Goal: Task Accomplishment & Management: Use online tool/utility

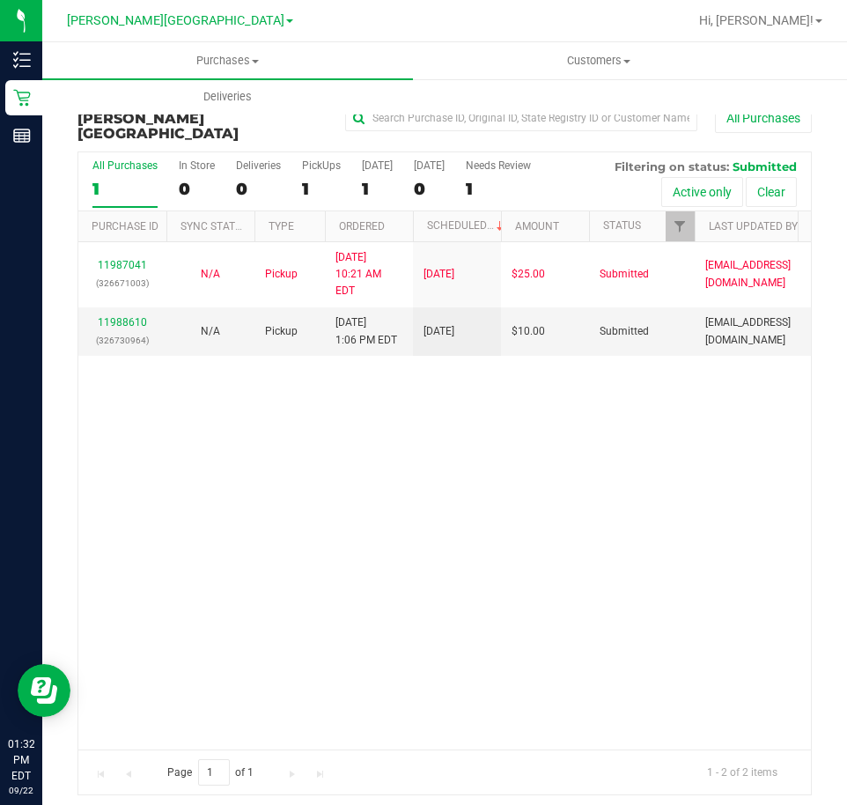
click at [625, 336] on div "11987041 (326671003) N/A Pickup [DATE] 10:21 AM EDT 9/22/2025 $25.00 Submitted …" at bounding box center [444, 495] width 733 height 507
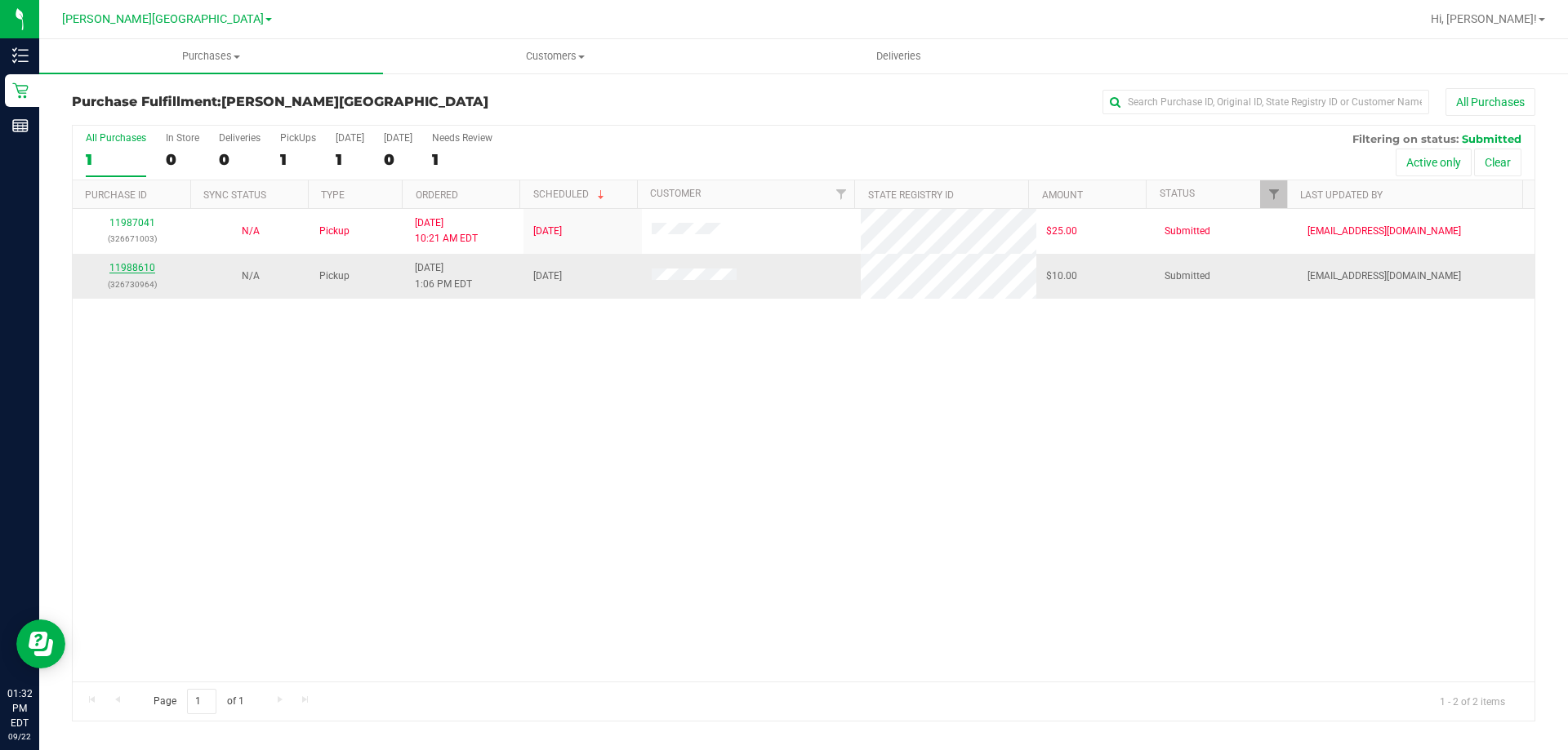
click at [141, 264] on link "11988610" at bounding box center [132, 268] width 45 height 11
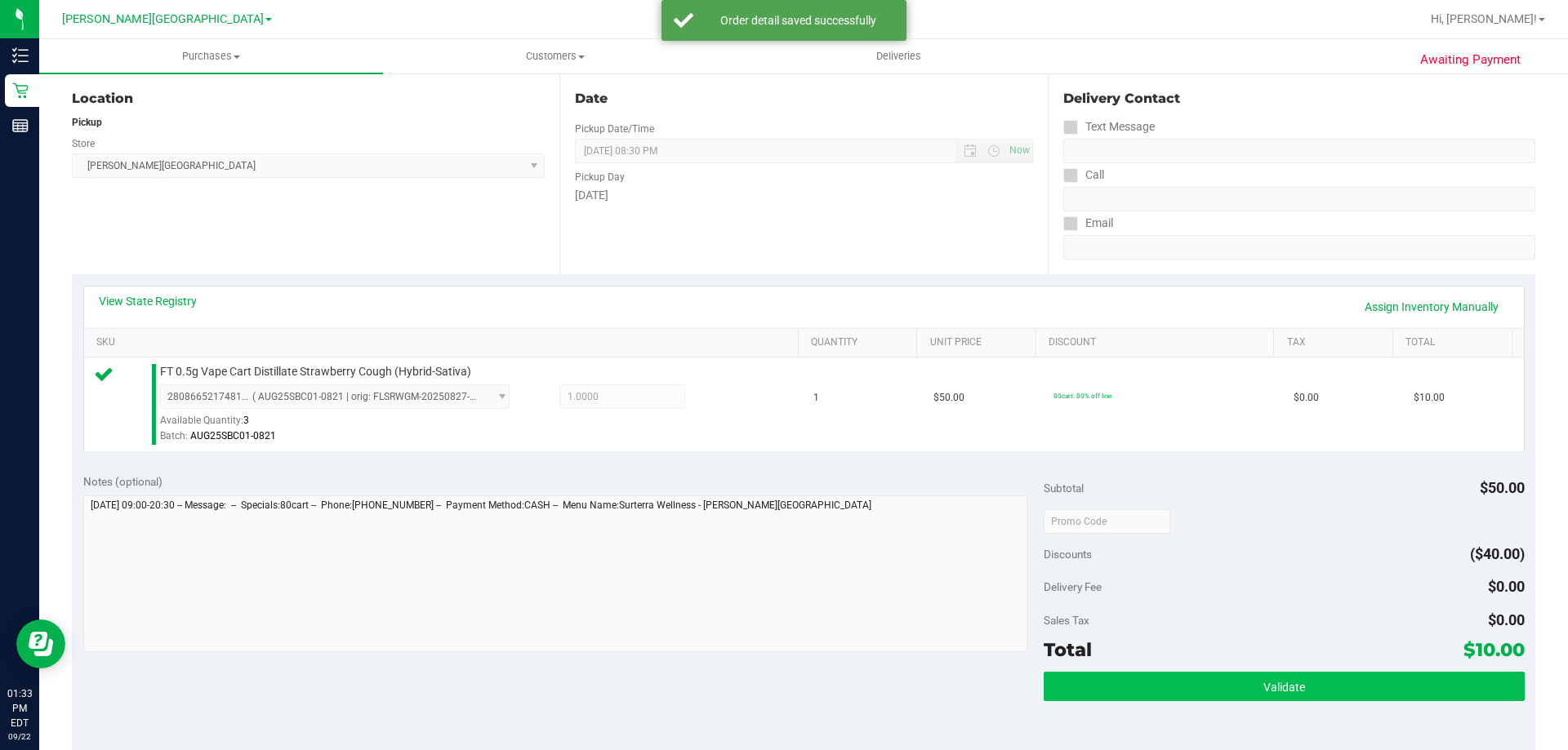
scroll to position [245, 0]
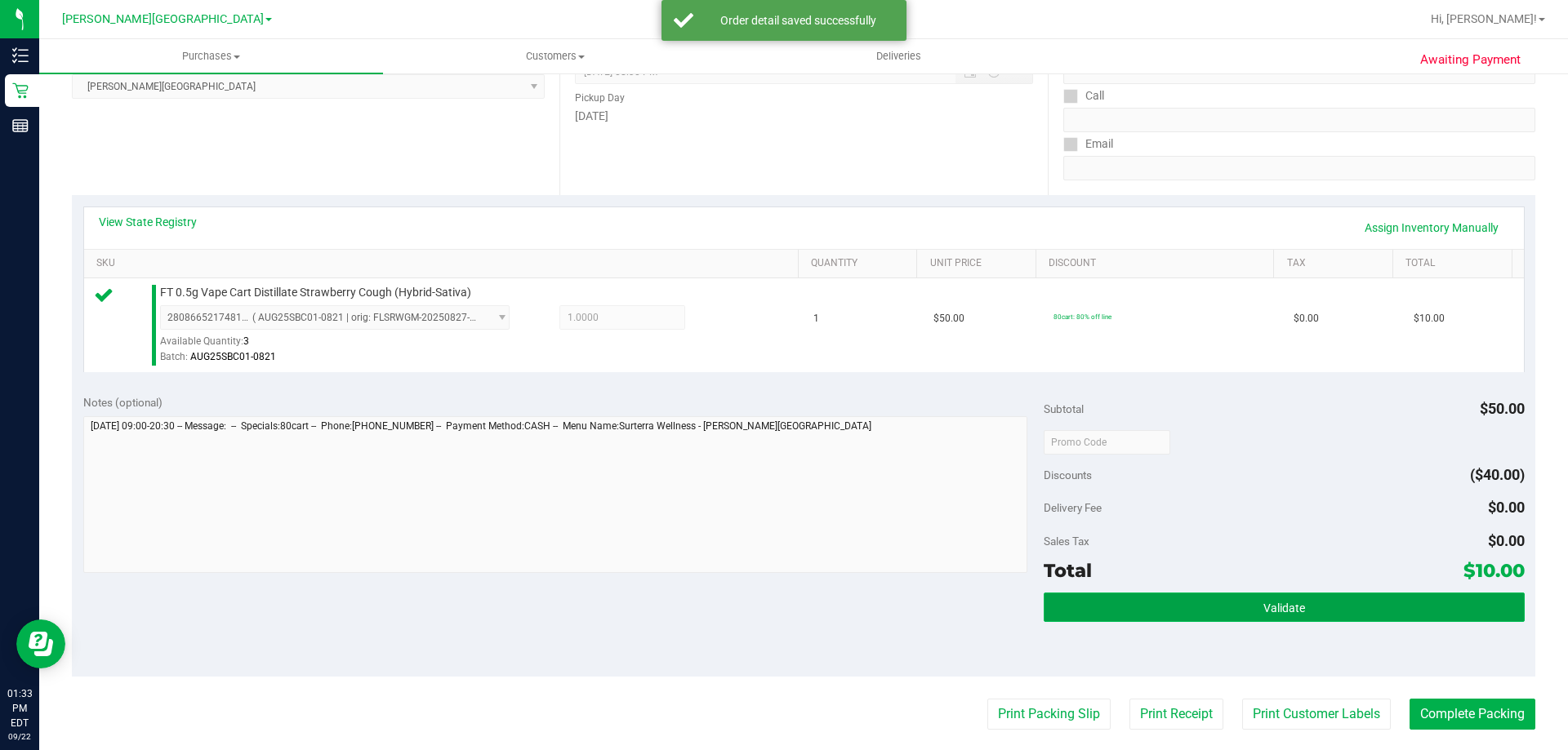
click at [784, 606] on span "Validate" at bounding box center [1283, 608] width 42 height 13
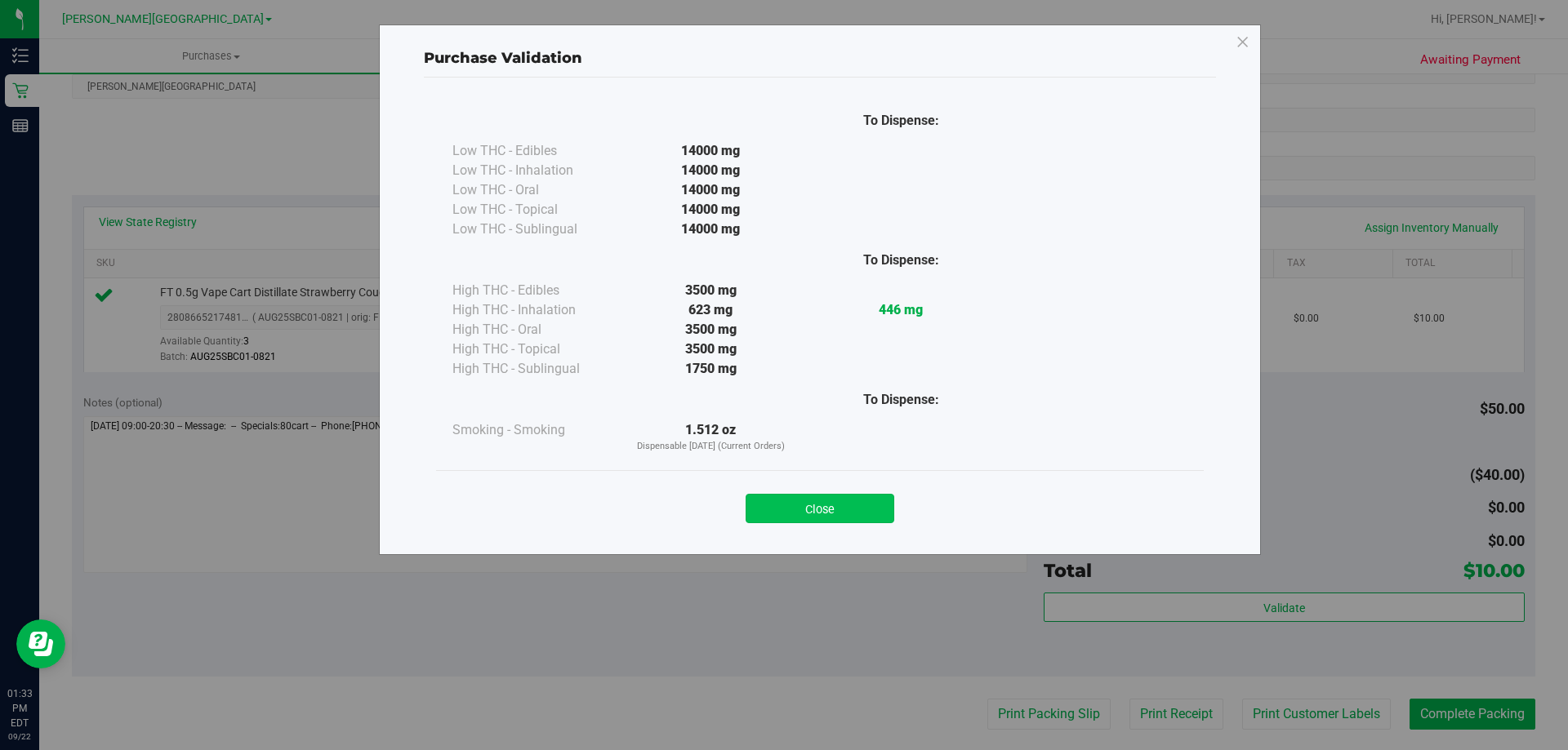
click at [784, 515] on button "Close" at bounding box center [820, 509] width 148 height 30
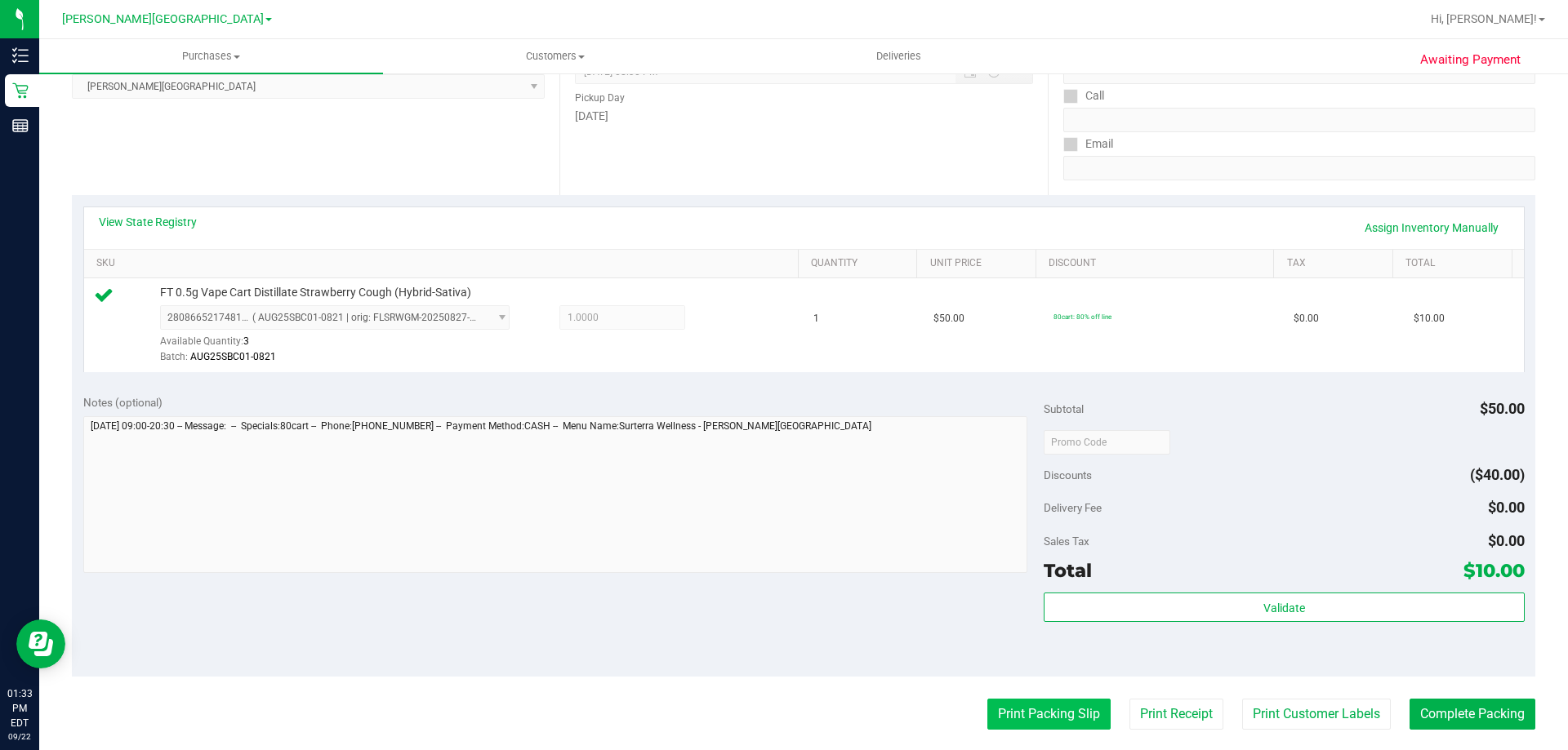
click at [784, 725] on button "Print Packing Slip" at bounding box center [1049, 714] width 123 height 31
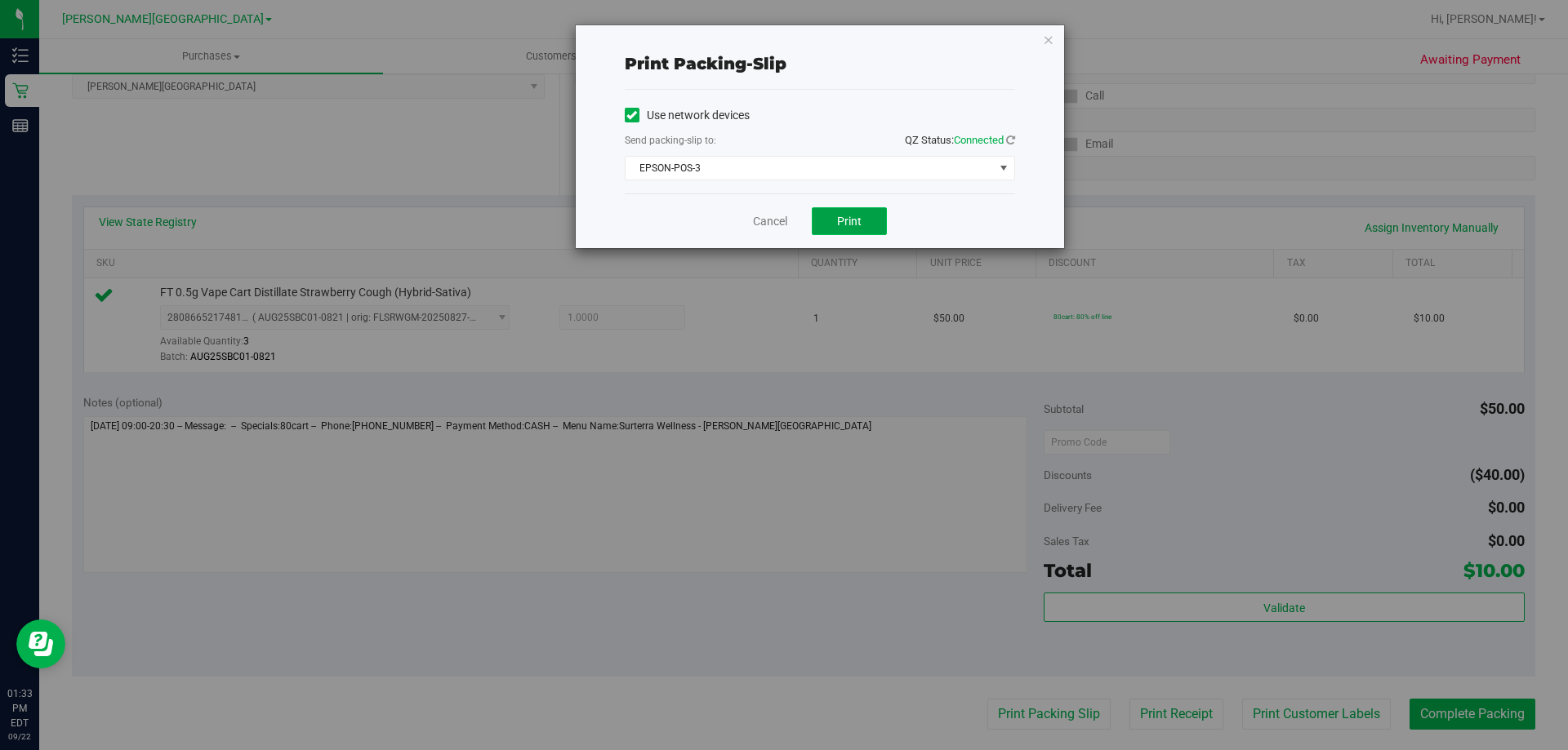
click at [784, 222] on span "Print" at bounding box center [849, 222] width 24 height 13
drag, startPoint x: 775, startPoint y: 219, endPoint x: 1161, endPoint y: 451, distance: 450.4
click at [776, 216] on link "Cancel" at bounding box center [770, 222] width 34 height 17
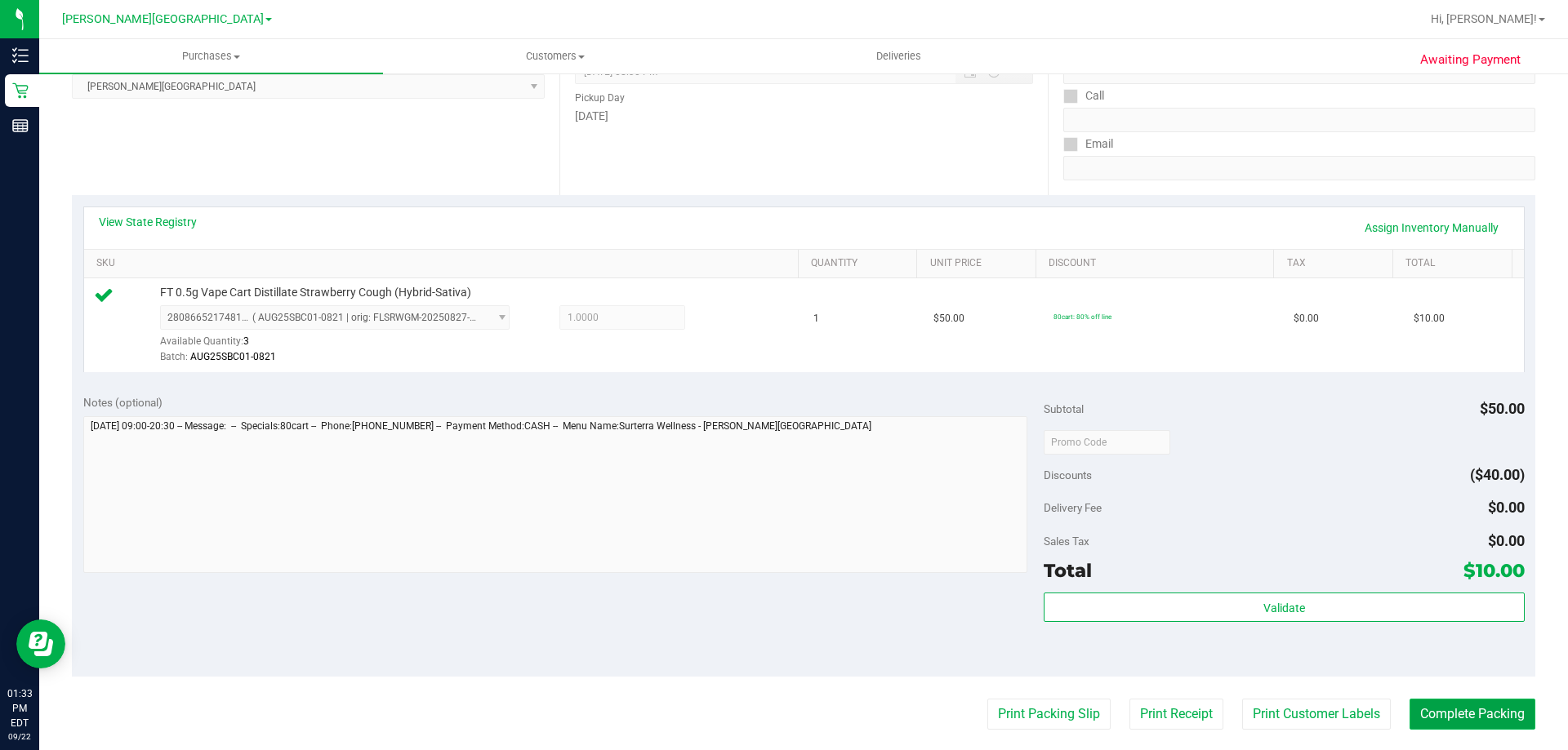
click at [784, 701] on button "Complete Packing" at bounding box center [1472, 714] width 126 height 31
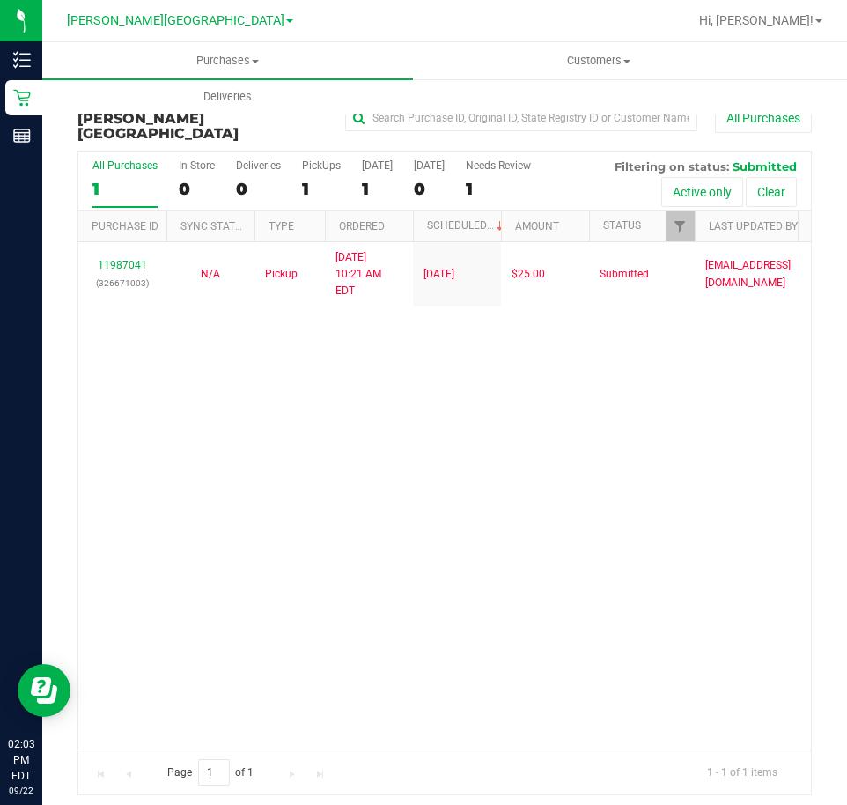
drag, startPoint x: 550, startPoint y: 381, endPoint x: 568, endPoint y: 384, distance: 18.7
click at [568, 384] on div "11987041 (326671003) N/A Pickup [DATE] 10:21 AM EDT 9/22/2025 $25.00 Submitted …" at bounding box center [444, 495] width 733 height 507
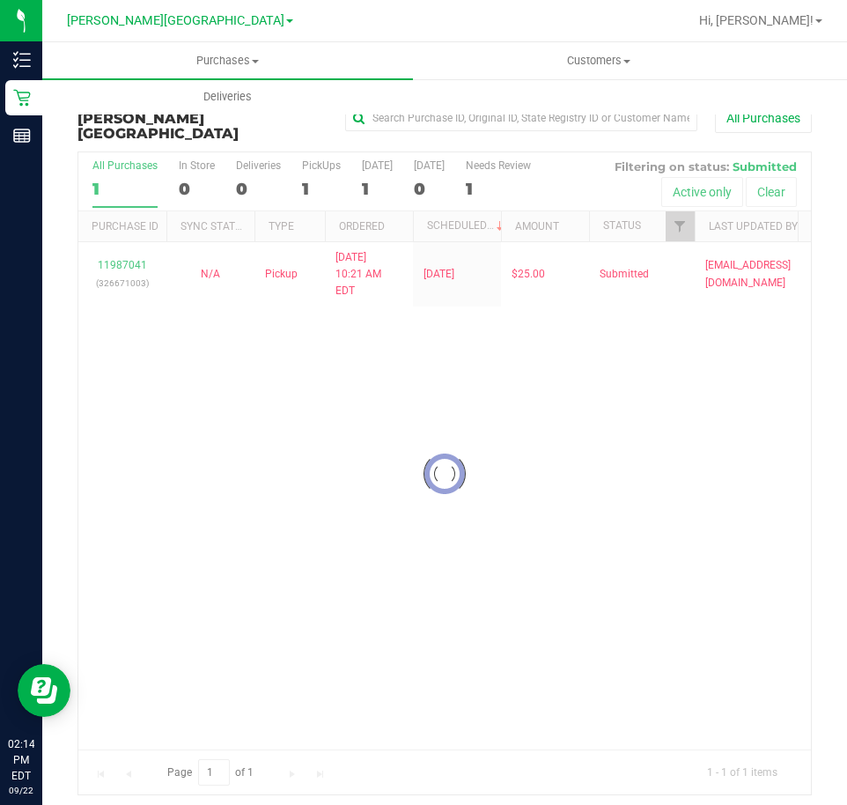
click at [649, 469] on div at bounding box center [444, 473] width 733 height 643
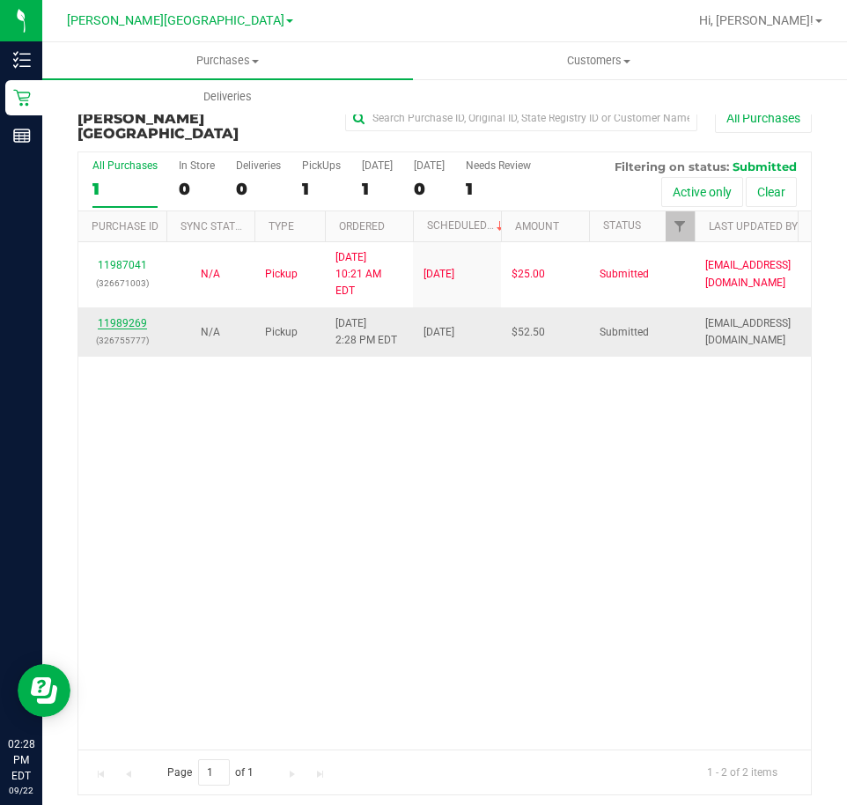
click at [136, 317] on link "11989269" at bounding box center [122, 323] width 49 height 12
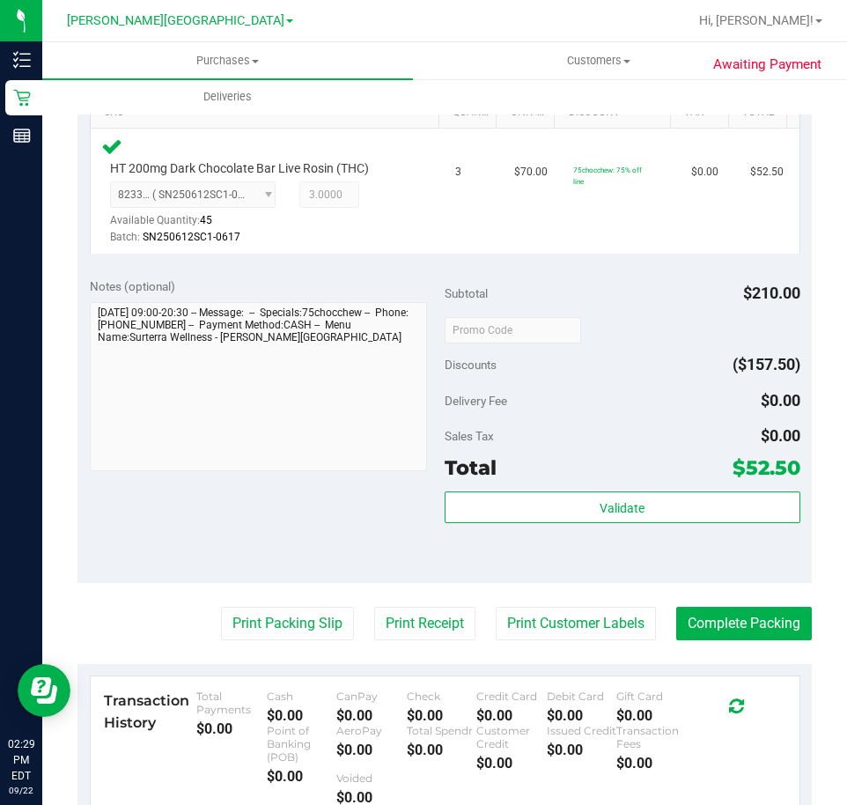
scroll to position [440, 0]
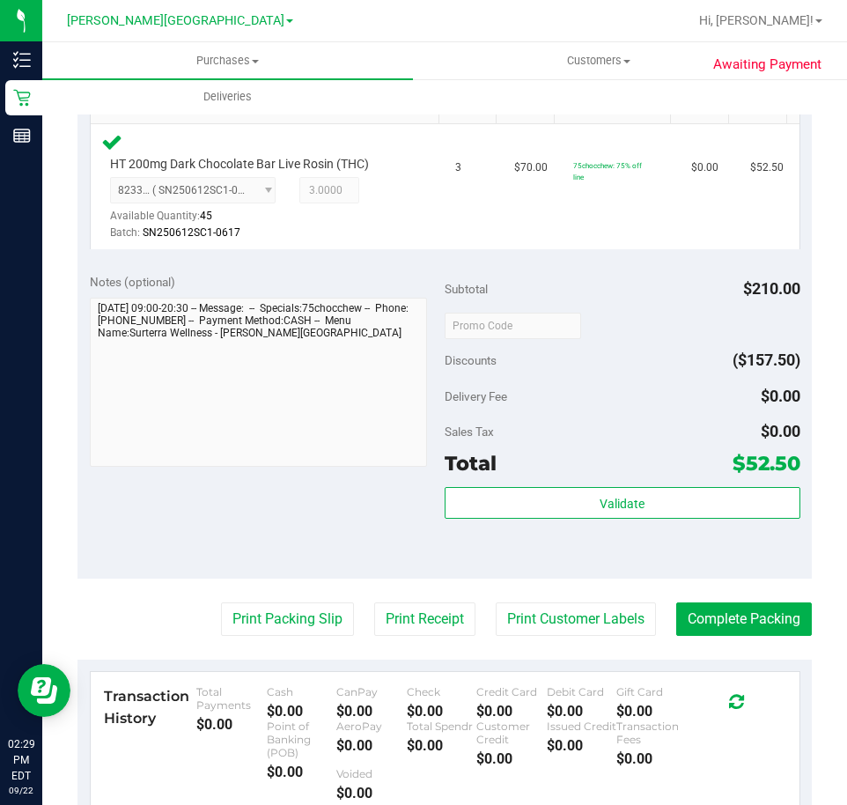
click at [601, 473] on div "Total $52.50" at bounding box center [623, 463] width 356 height 32
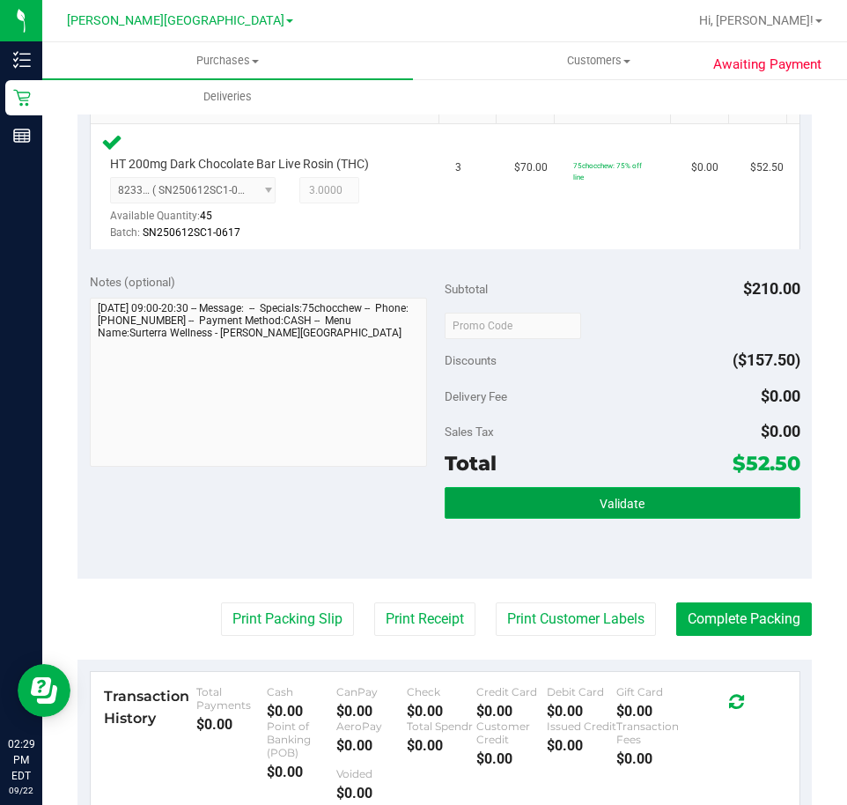
click at [603, 501] on span "Validate" at bounding box center [622, 504] width 45 height 14
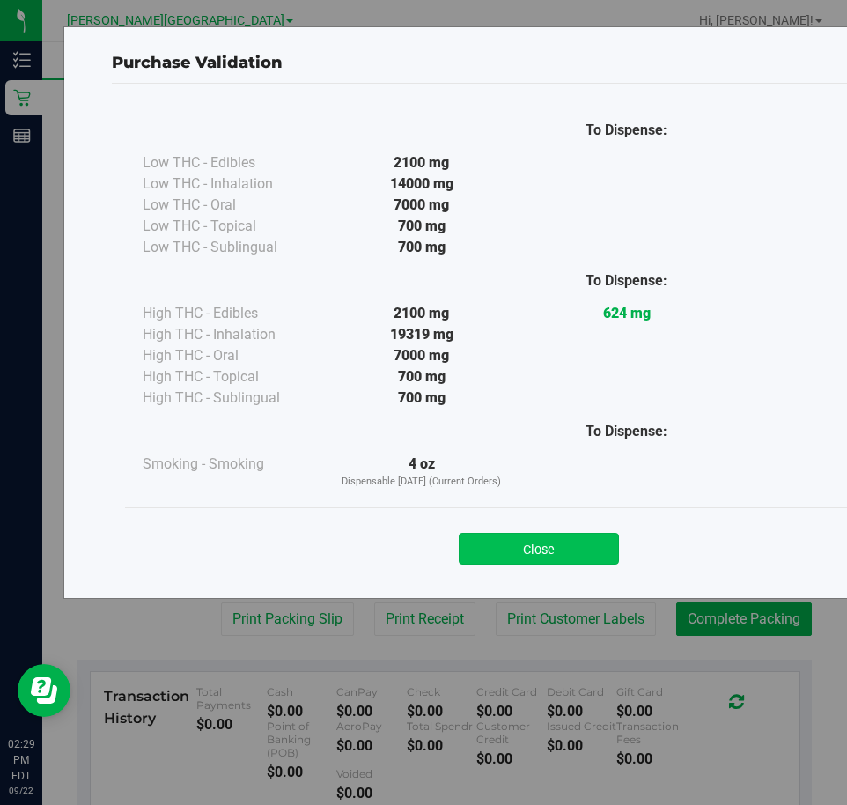
click at [602, 554] on button "Close" at bounding box center [539, 549] width 160 height 32
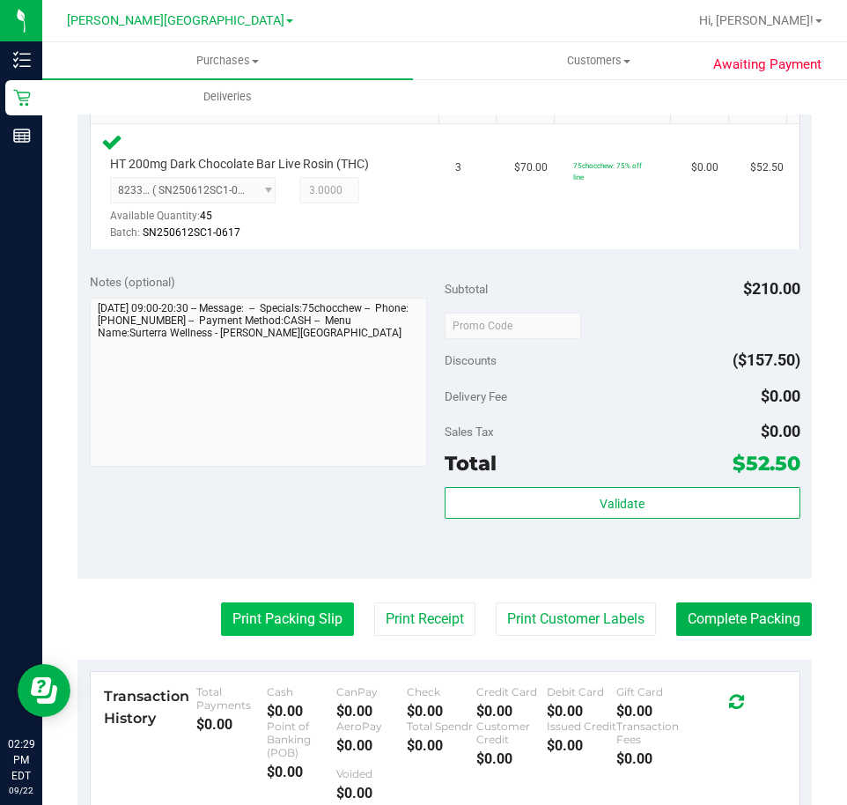
click at [264, 616] on button "Print Packing Slip" at bounding box center [287, 618] width 133 height 33
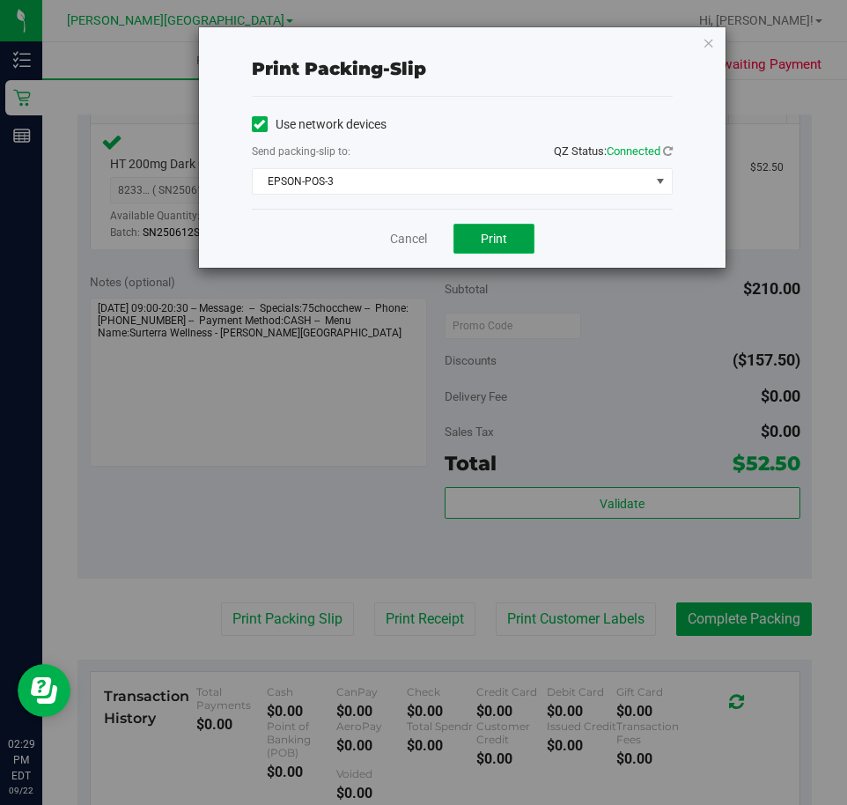
click at [515, 241] on button "Print" at bounding box center [494, 239] width 81 height 30
click at [415, 225] on div "Cancel Print" at bounding box center [462, 238] width 421 height 59
click at [415, 233] on link "Cancel" at bounding box center [408, 239] width 37 height 18
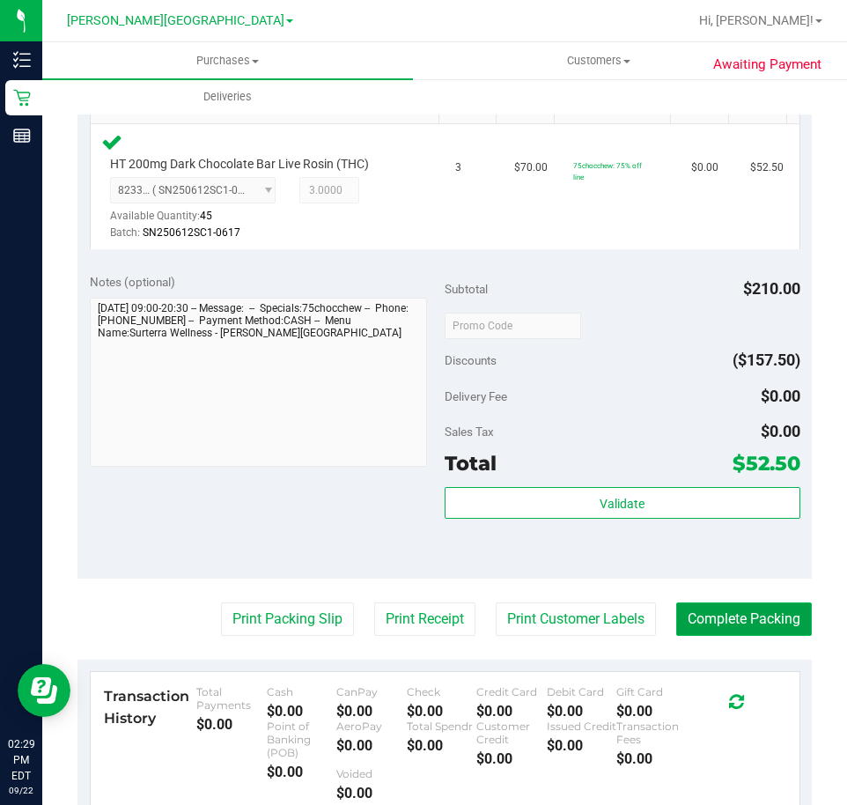
click at [734, 619] on button "Complete Packing" at bounding box center [744, 618] width 136 height 33
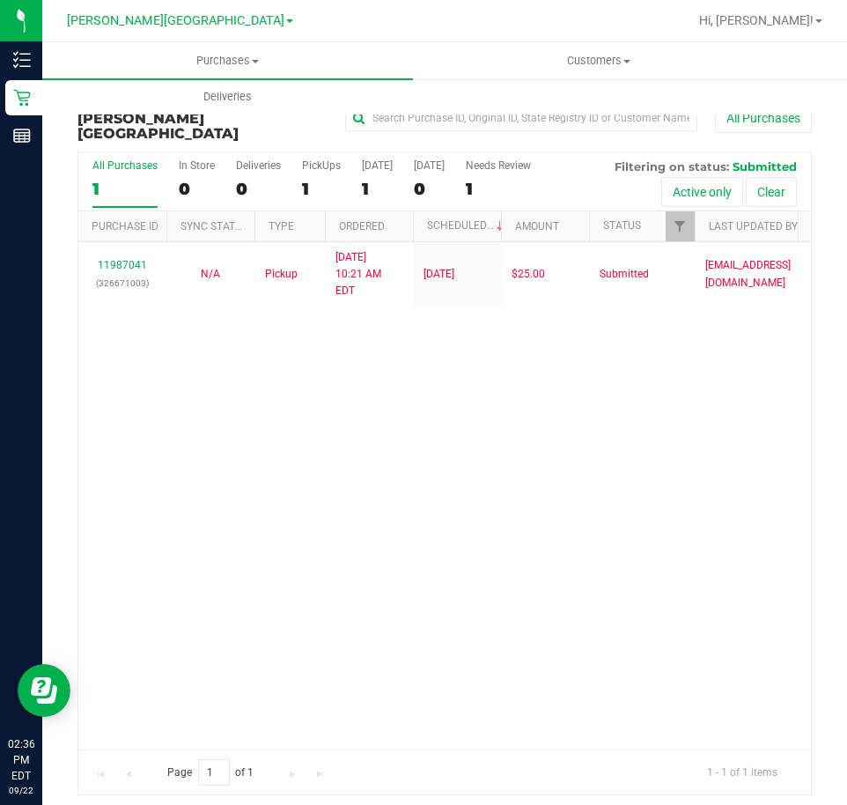
click at [719, 400] on div "11987041 (326671003) N/A Pickup [DATE] 10:21 AM EDT 9/22/2025 $25.00 Submitted …" at bounding box center [444, 495] width 733 height 507
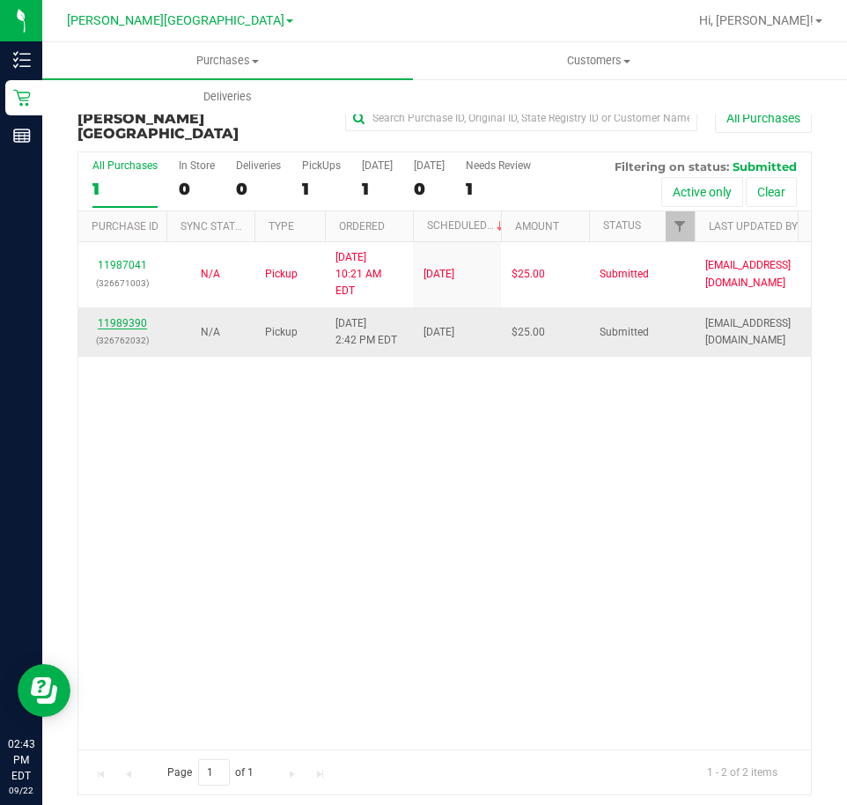
click at [126, 317] on link "11989390" at bounding box center [122, 323] width 49 height 12
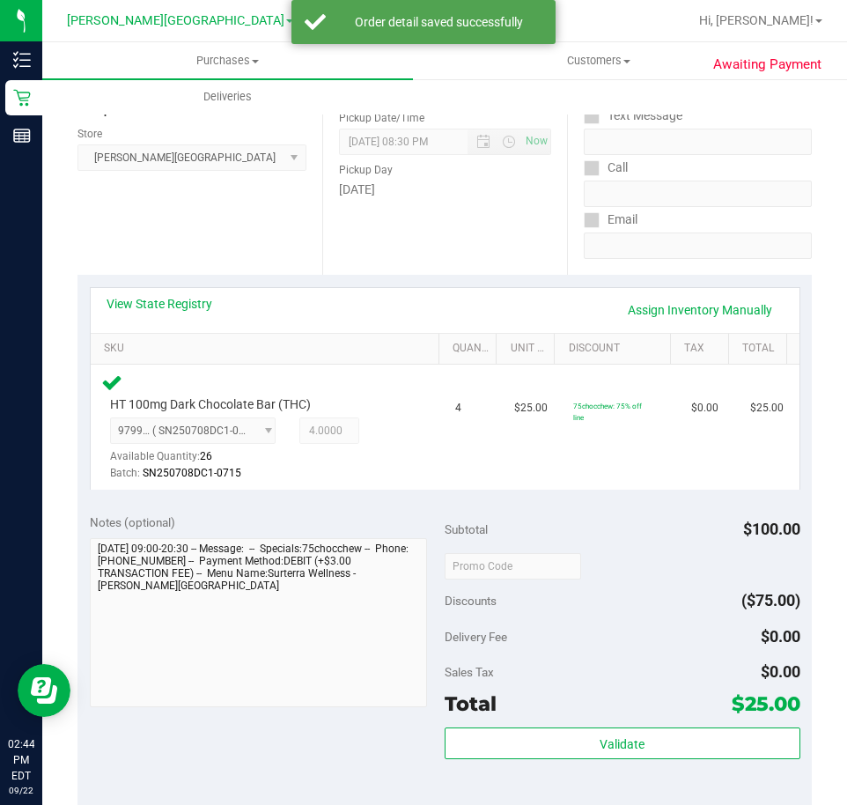
scroll to position [440, 0]
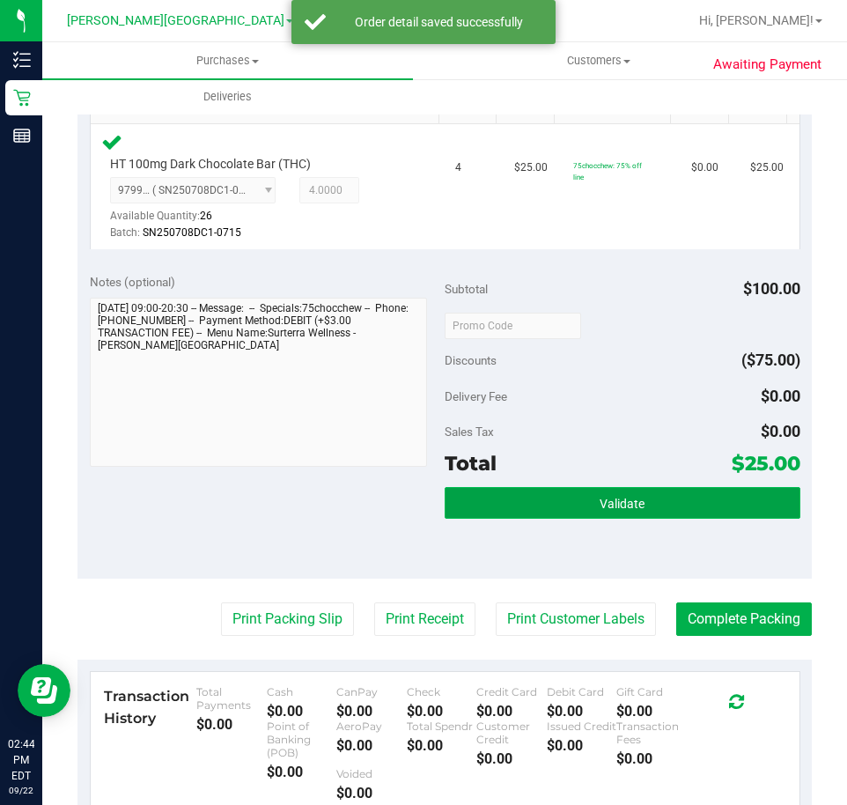
click at [544, 506] on button "Validate" at bounding box center [623, 503] width 356 height 32
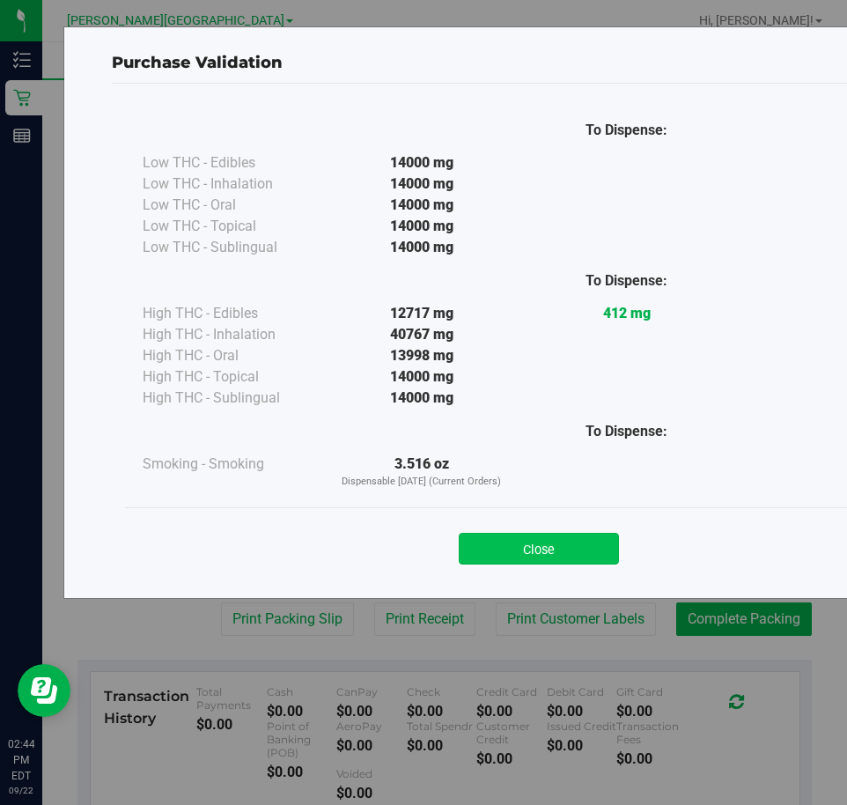
drag, startPoint x: 557, startPoint y: 524, endPoint x: 557, endPoint y: 535, distance: 11.4
click at [557, 526] on div "Close" at bounding box center [538, 543] width 801 height 44
drag, startPoint x: 556, startPoint y: 542, endPoint x: 485, endPoint y: 569, distance: 75.2
click at [555, 542] on button "Close" at bounding box center [539, 549] width 160 height 32
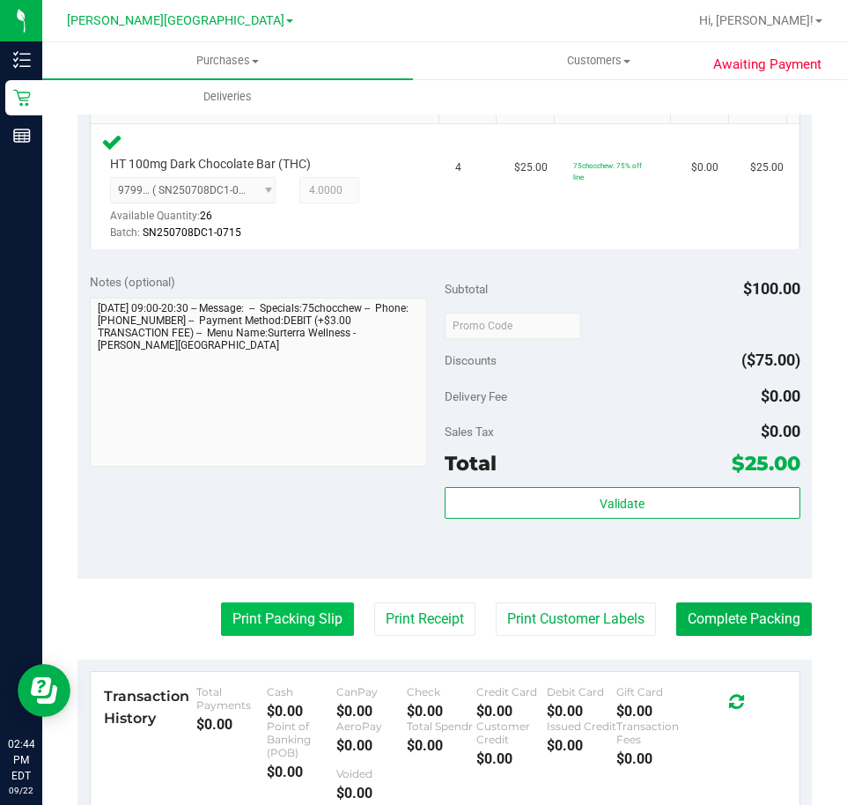
click at [225, 616] on button "Print Packing Slip" at bounding box center [287, 618] width 133 height 33
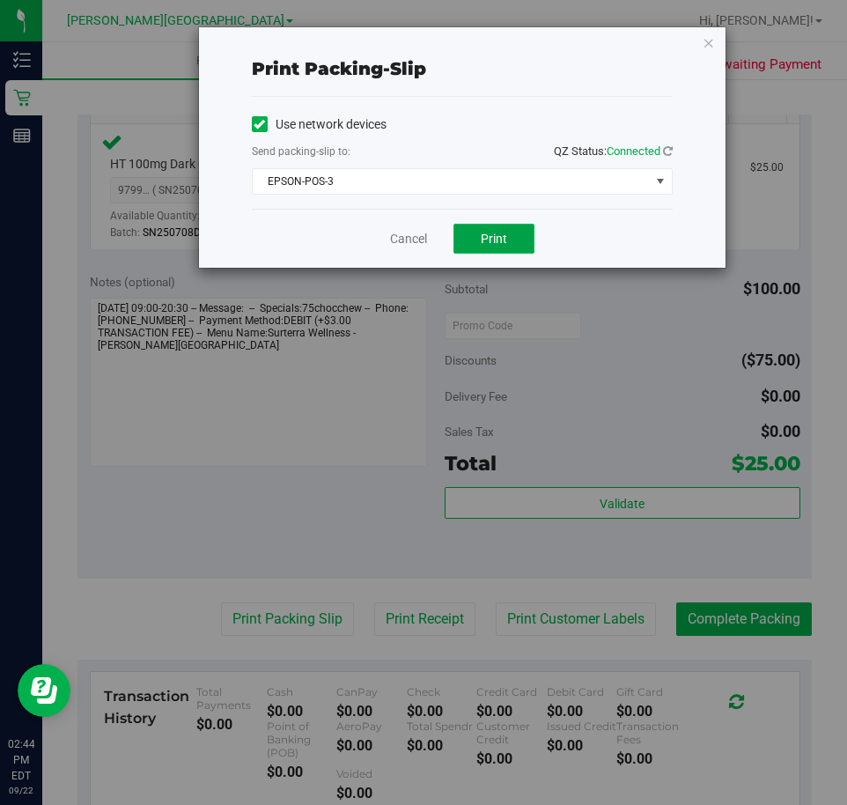
click at [479, 233] on button "Print" at bounding box center [494, 239] width 81 height 30
click at [418, 237] on link "Cancel" at bounding box center [408, 239] width 37 height 18
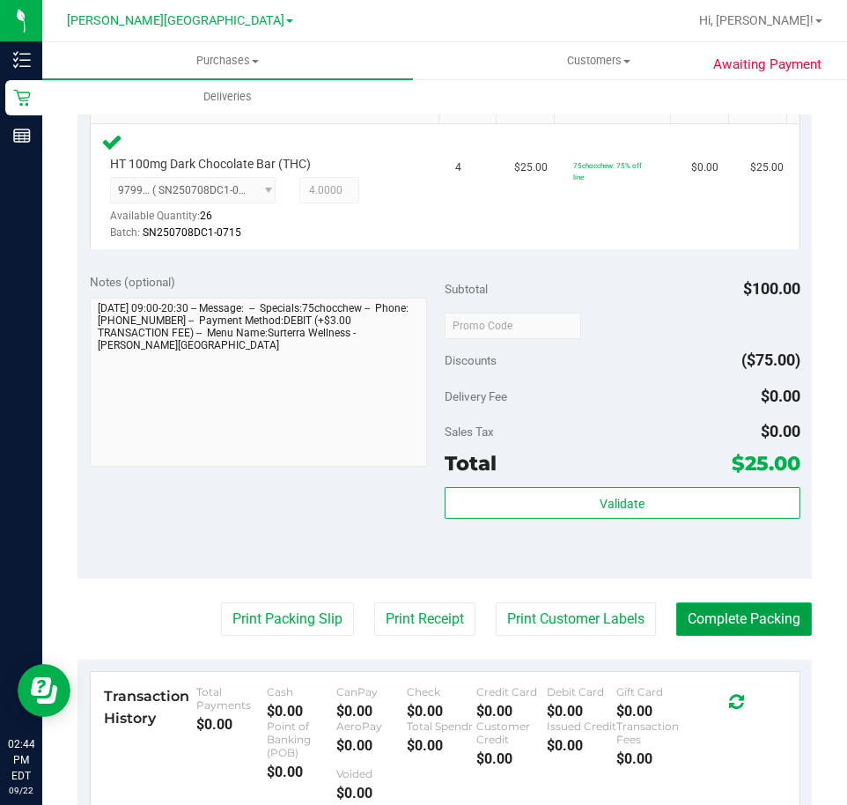
click at [692, 605] on button "Complete Packing" at bounding box center [744, 618] width 136 height 33
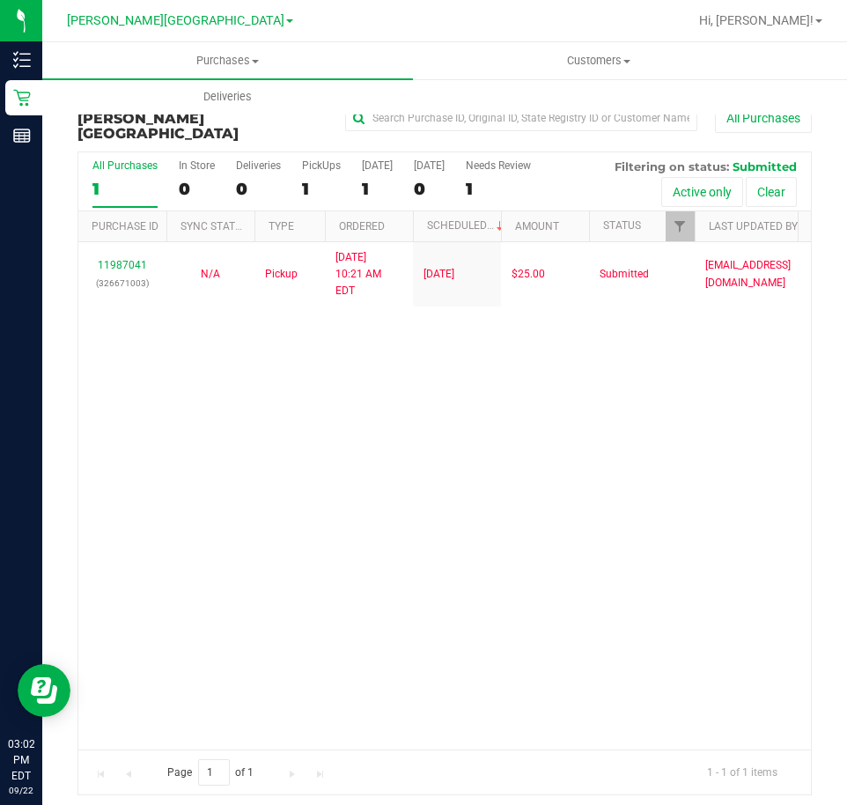
click at [572, 469] on div "11987041 (326671003) N/A Pickup [DATE] 10:21 AM EDT 9/22/2025 $25.00 Submitted …" at bounding box center [444, 495] width 733 height 507
